Goal: Task Accomplishment & Management: Manage account settings

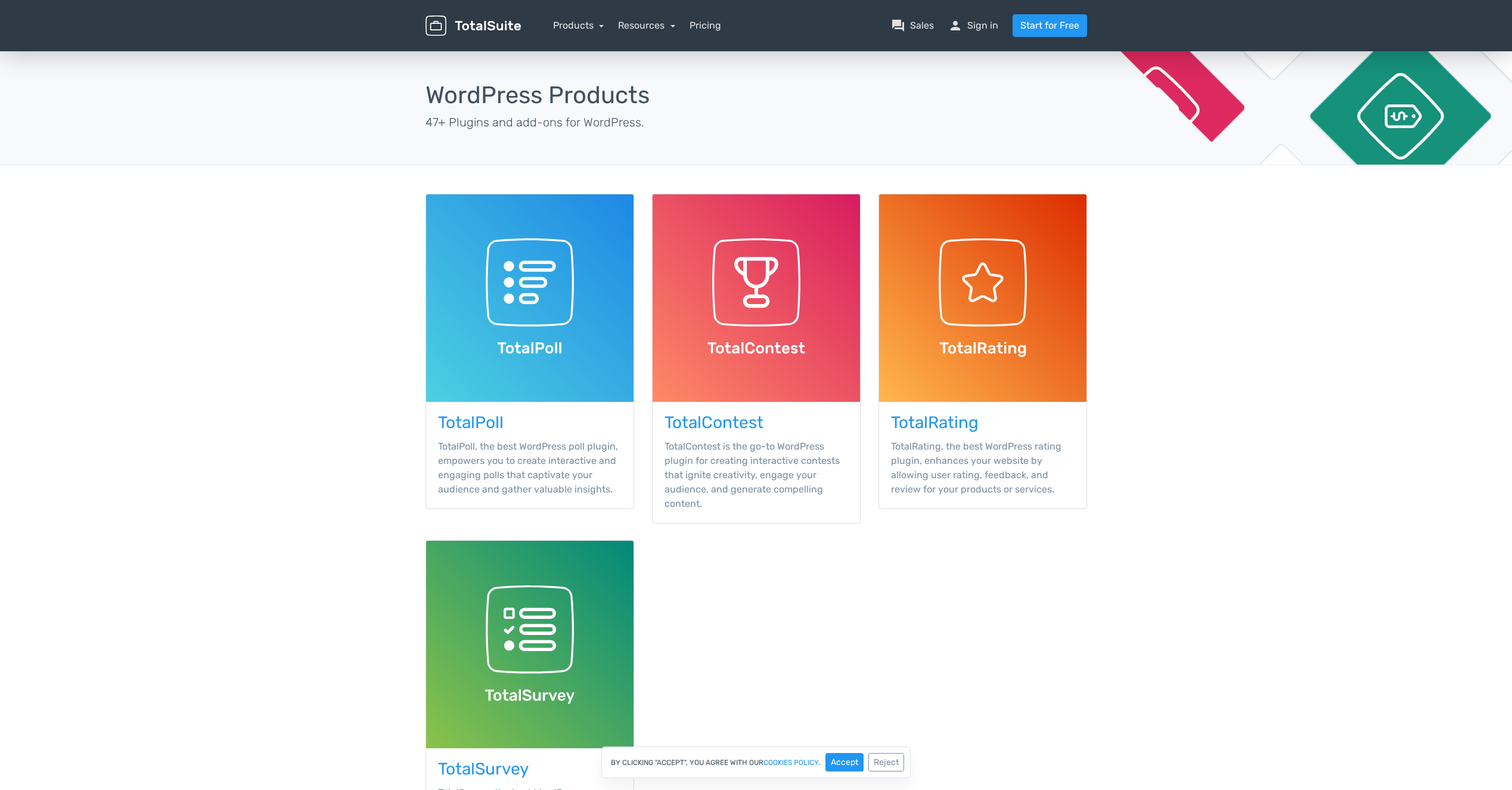
click at [525, 377] on img at bounding box center [530, 298] width 207 height 207
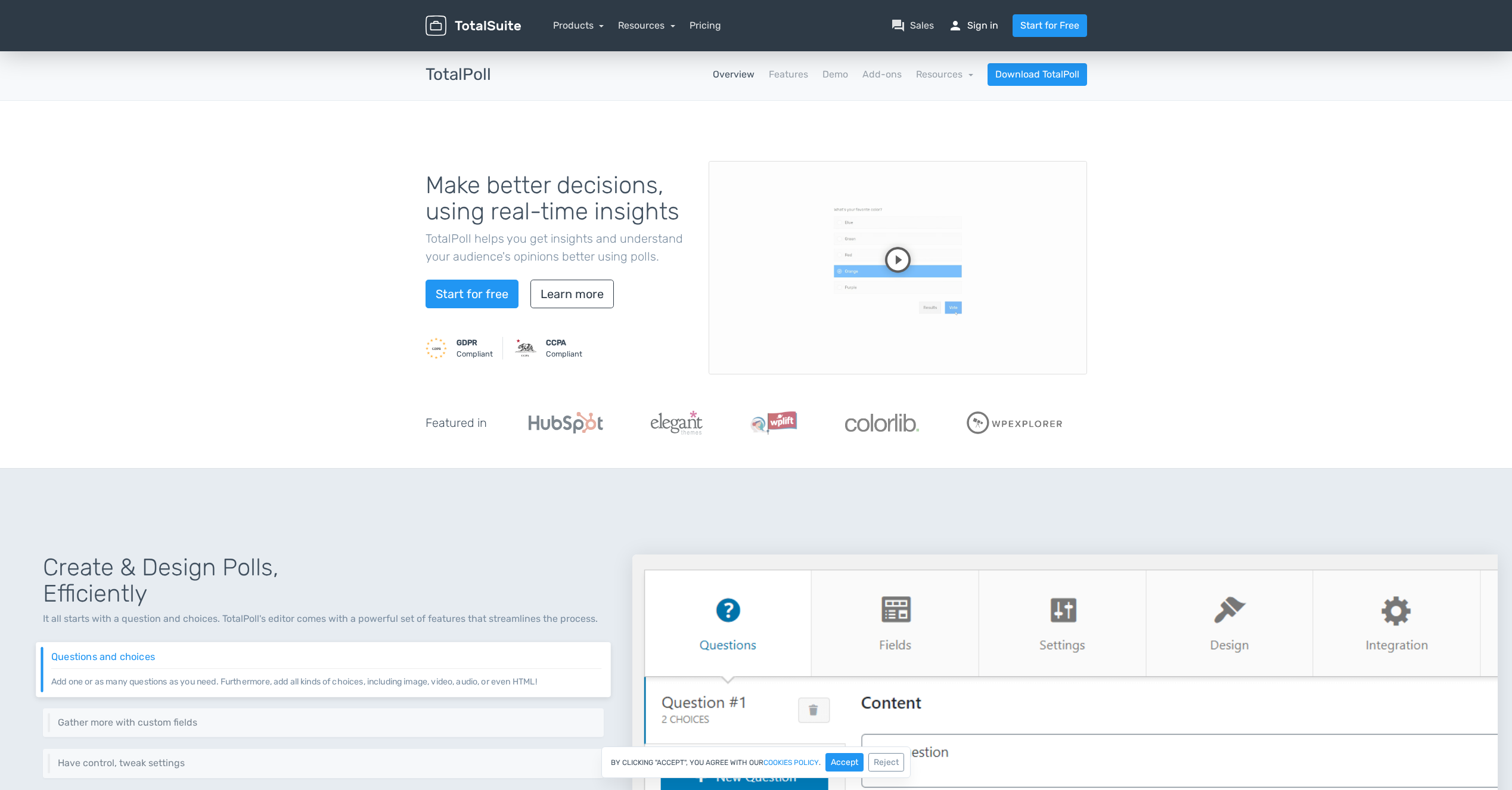
click at [995, 32] on link "person Sign in" at bounding box center [973, 25] width 50 height 14
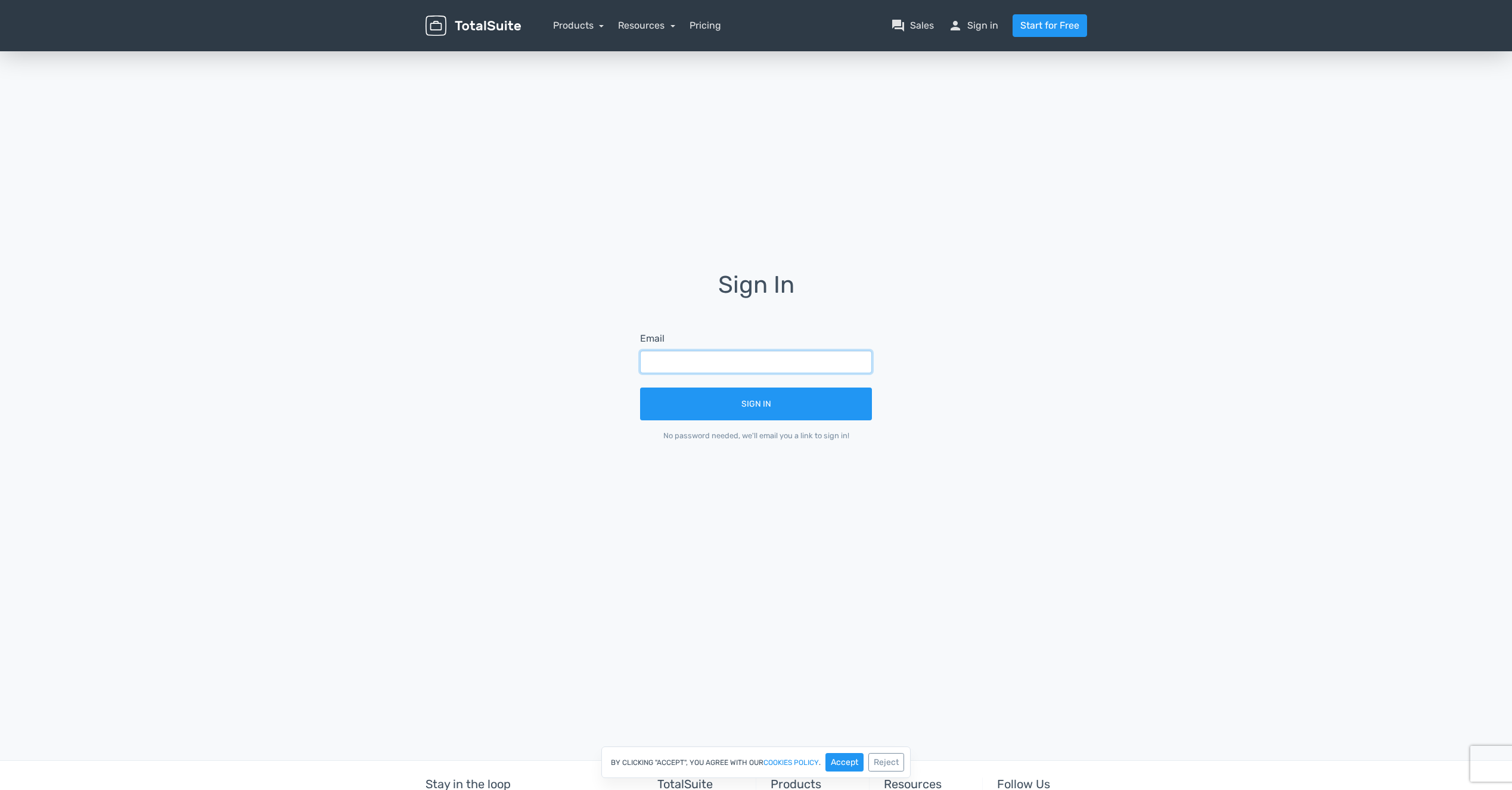
click at [768, 364] on input "text" at bounding box center [756, 362] width 232 height 23
type input "support@theprepperhub.com"
click at [742, 416] on button "Sign In" at bounding box center [756, 404] width 232 height 32
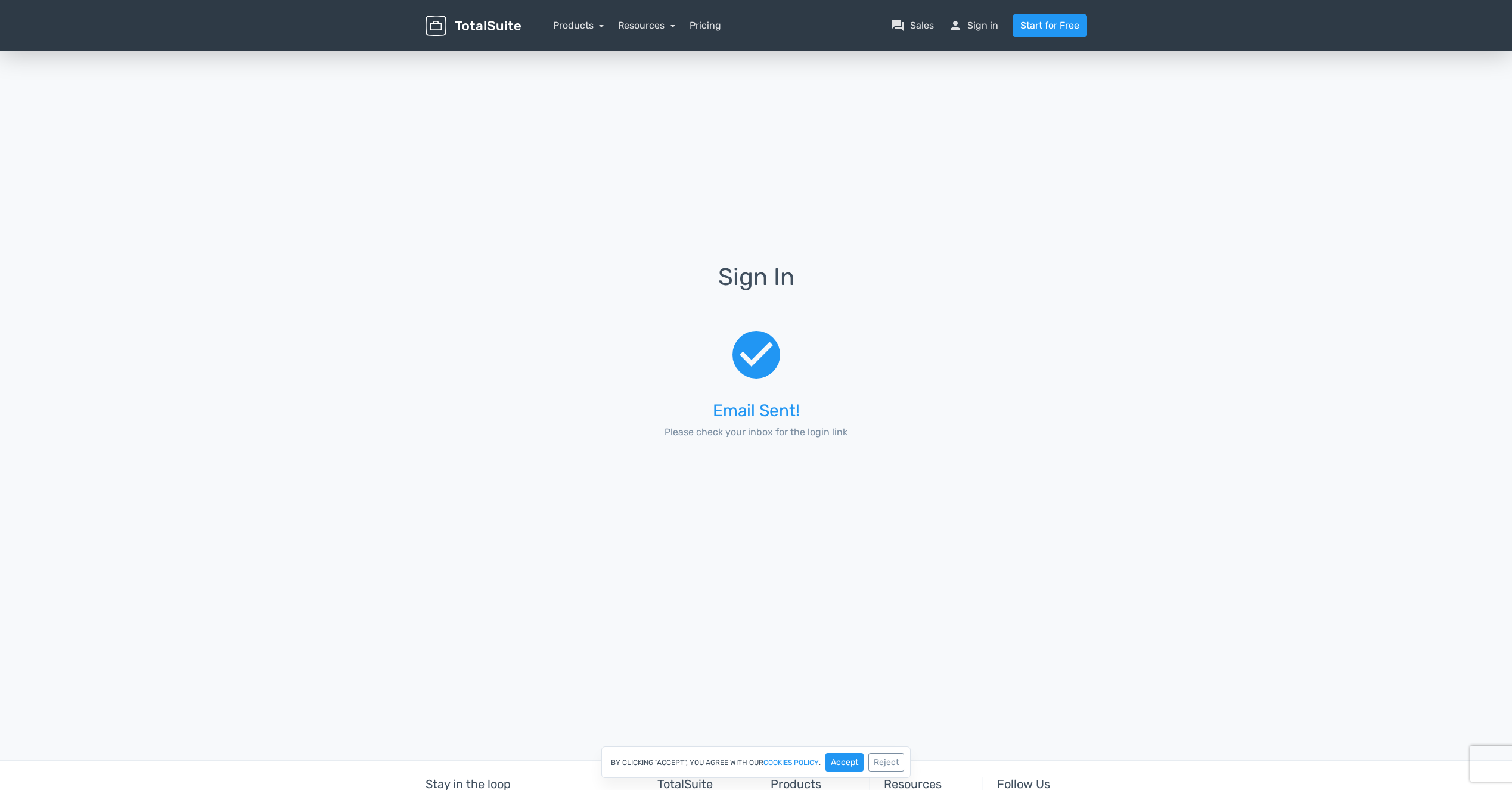
click at [572, 376] on div "Sign In check_circle Email Sent! Please check your inbox for the login link" at bounding box center [756, 365] width 680 height 202
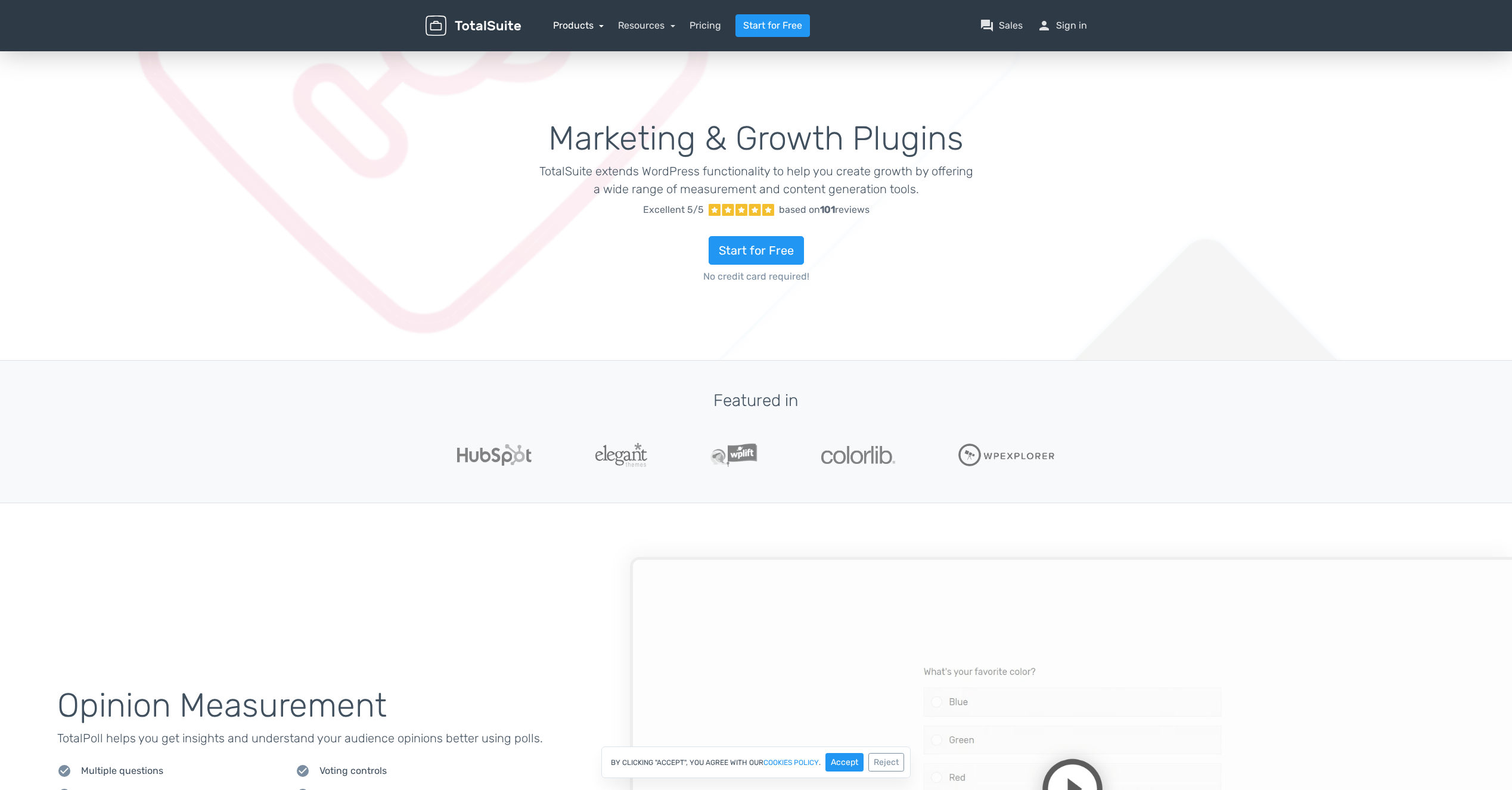
click at [585, 28] on link "Products" at bounding box center [579, 25] width 51 height 11
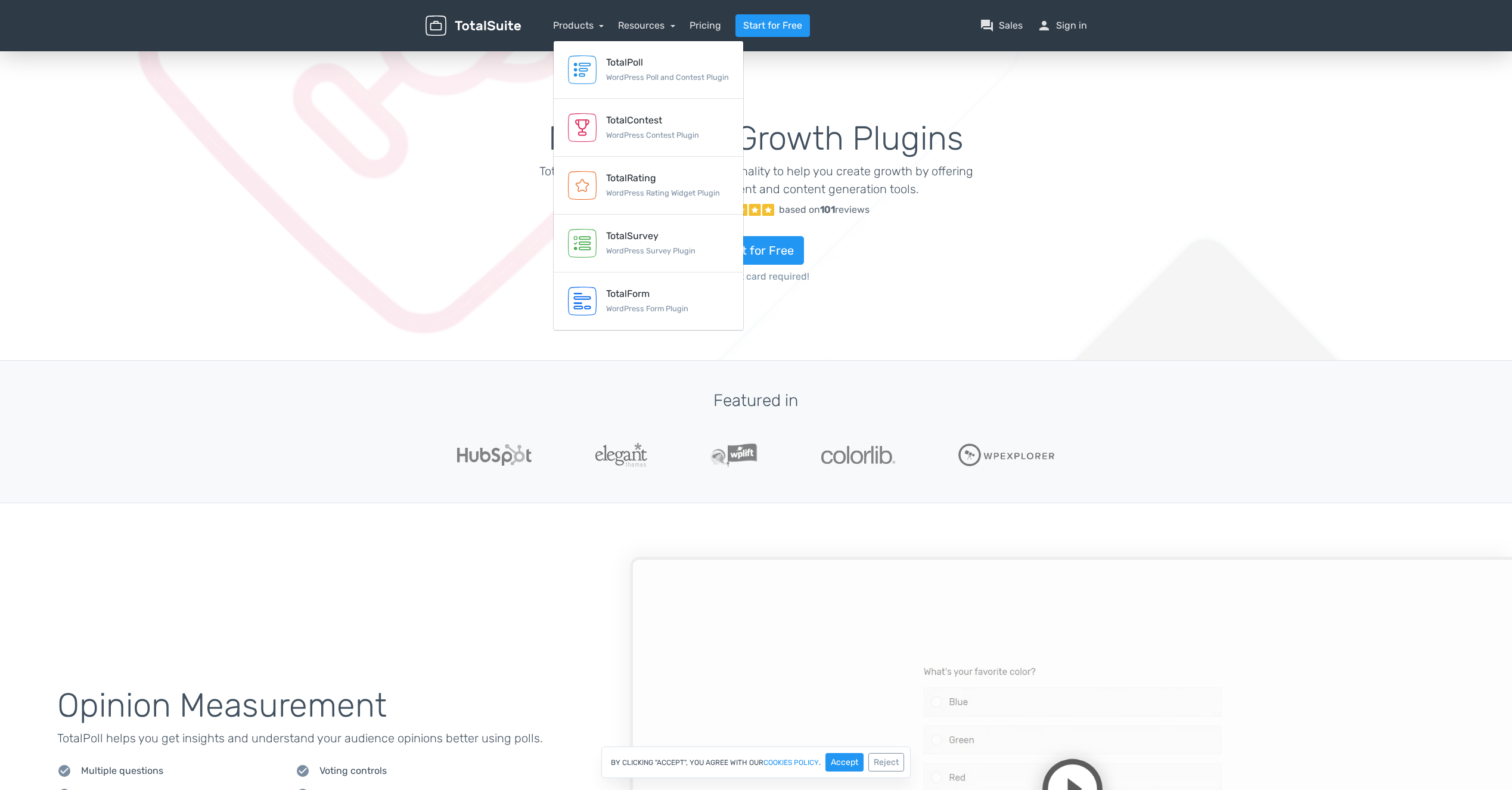
click at [425, 458] on div at bounding box center [756, 455] width 680 height 33
